Goal: Task Accomplishment & Management: Manage account settings

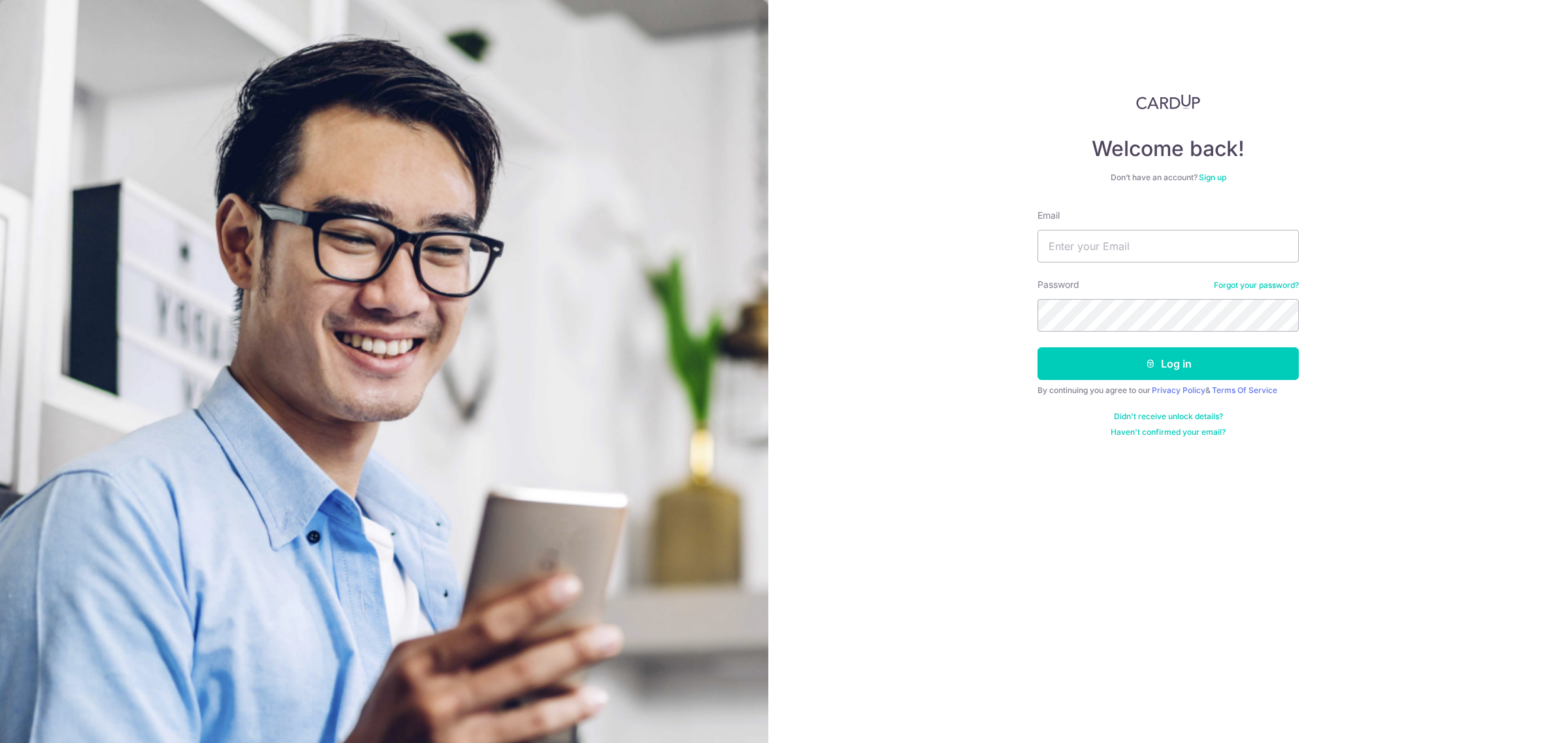
type input "caihong.tan@ferrarigroup.net"
click at [1140, 356] on button "Log in" at bounding box center [1168, 364] width 262 height 33
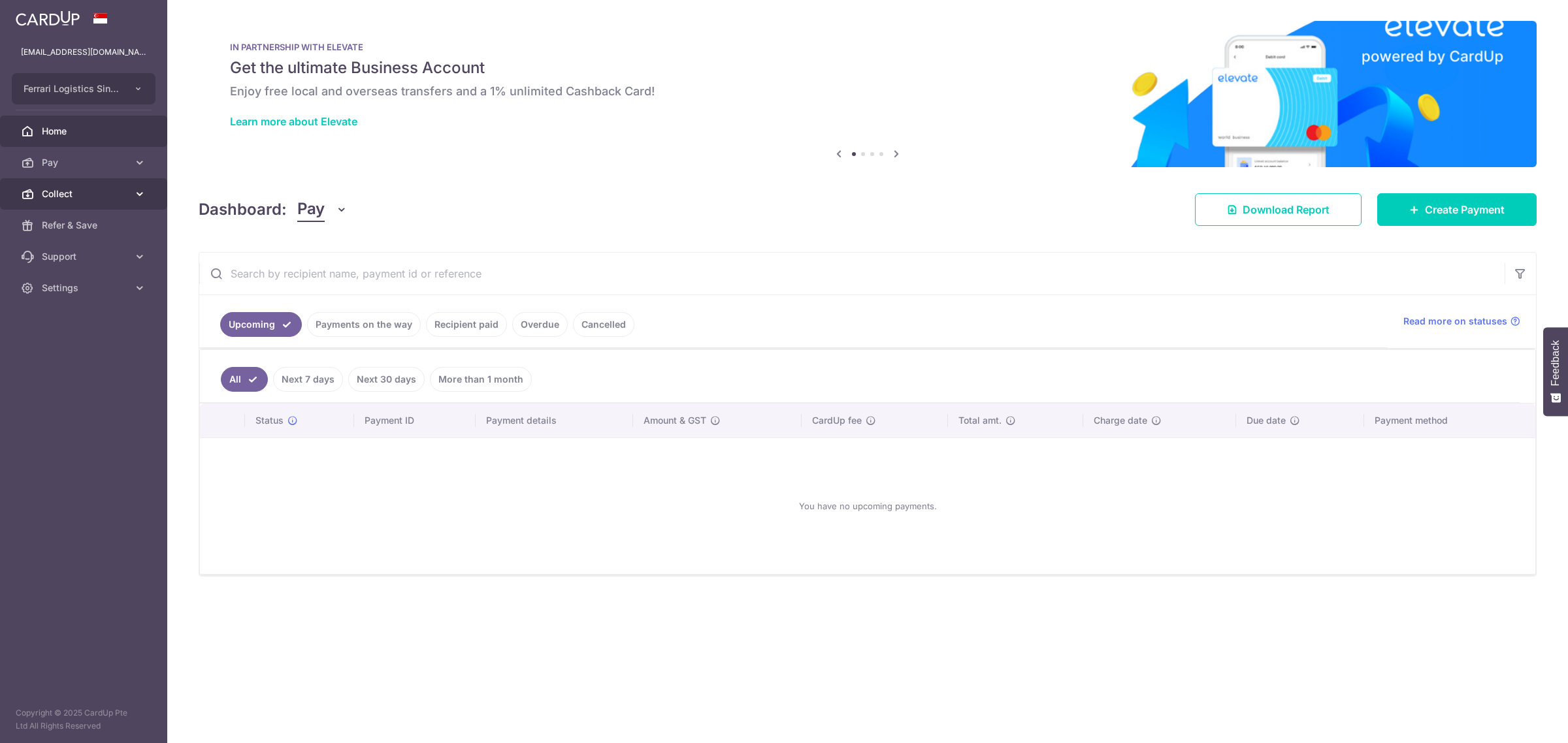
click at [74, 196] on span "Collect" at bounding box center [85, 193] width 86 height 13
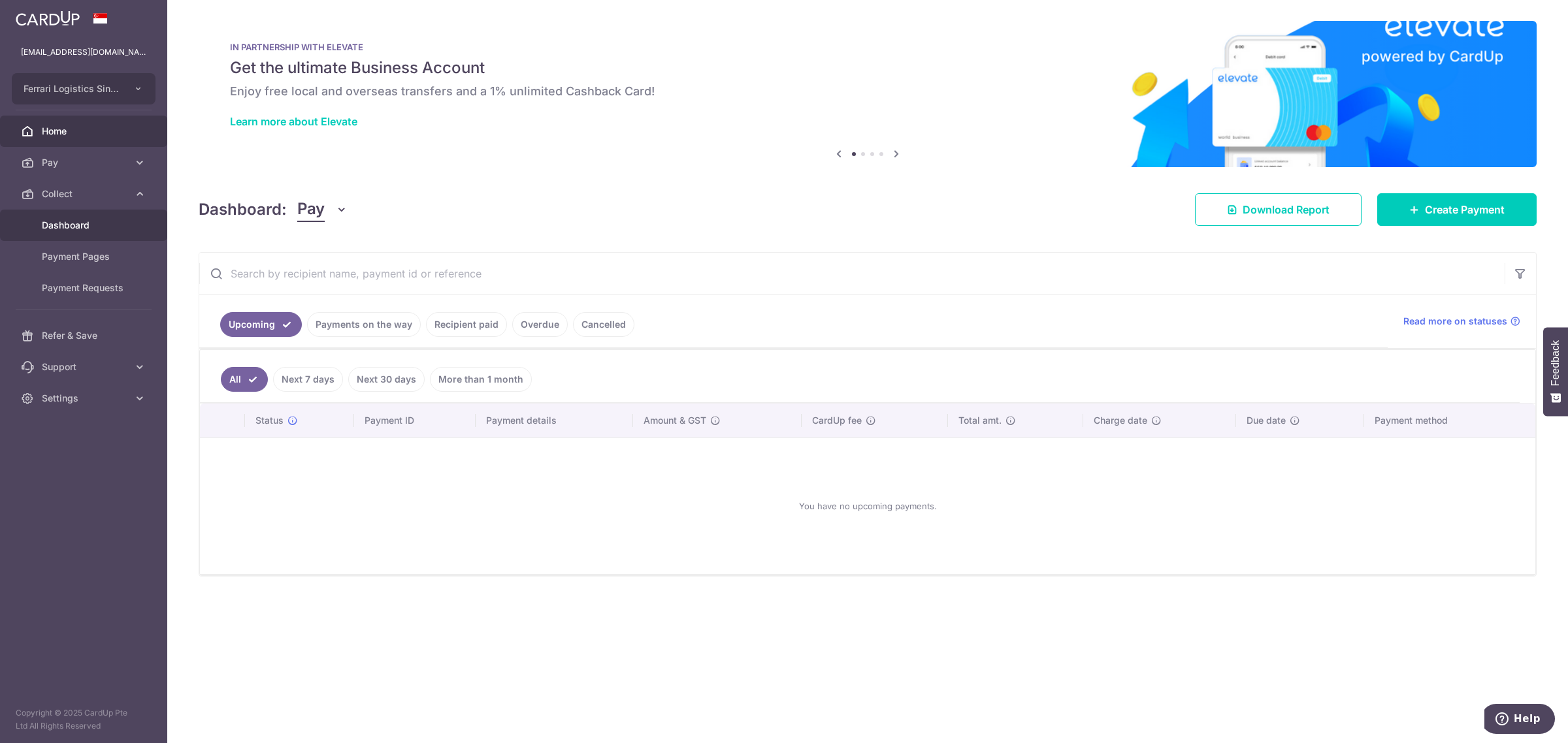
click at [77, 234] on link "Dashboard" at bounding box center [83, 225] width 168 height 32
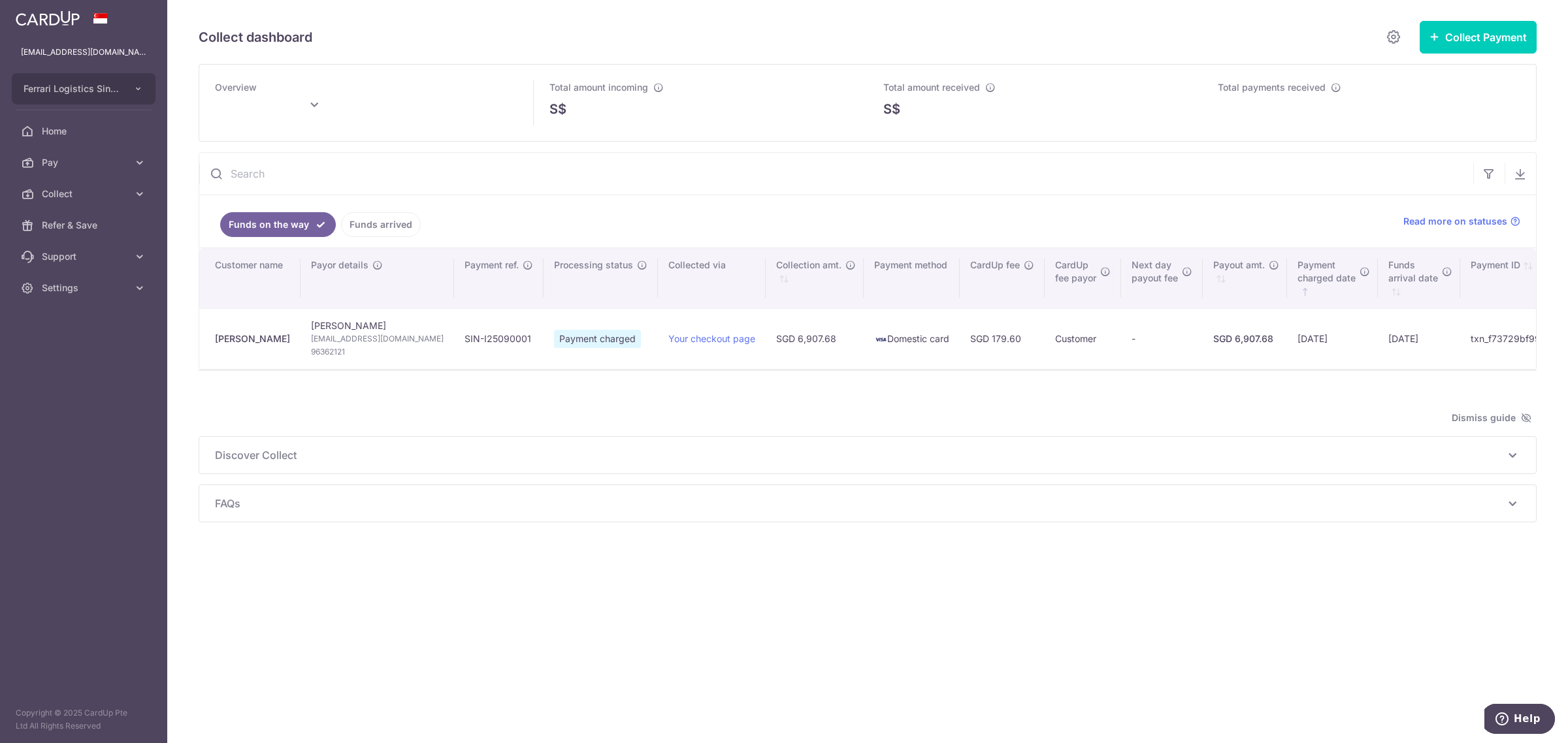
type input "September 2025"
click at [735, 369] on div "Search: Customer name Payor details Payment ref. Processing status Collected vi…" at bounding box center [867, 308] width 1337 height 121
click at [89, 289] on span "Settings" at bounding box center [85, 288] width 86 height 13
click at [54, 347] on span "Logout" at bounding box center [85, 350] width 86 height 13
